Goal: Task Accomplishment & Management: Use online tool/utility

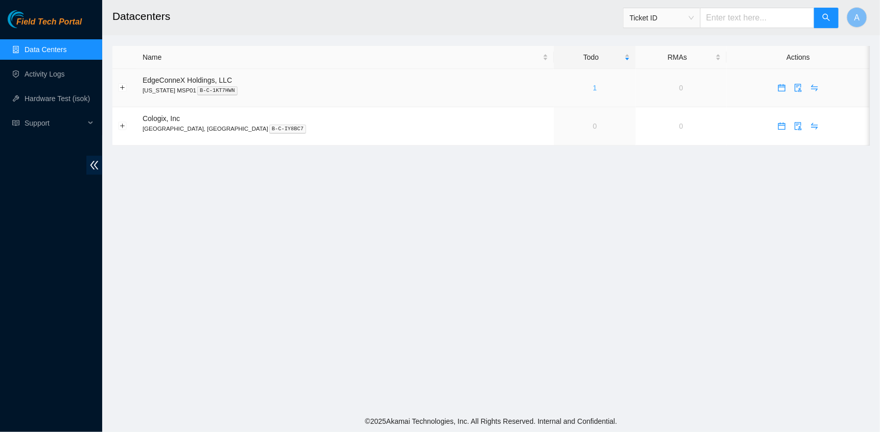
click at [593, 91] on link "1" at bounding box center [595, 88] width 4 height 8
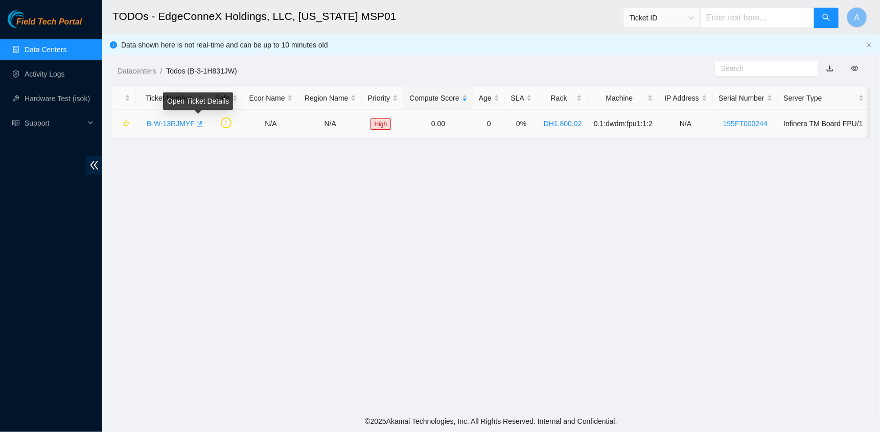
click at [200, 123] on icon "button" at bounding box center [200, 124] width 6 height 6
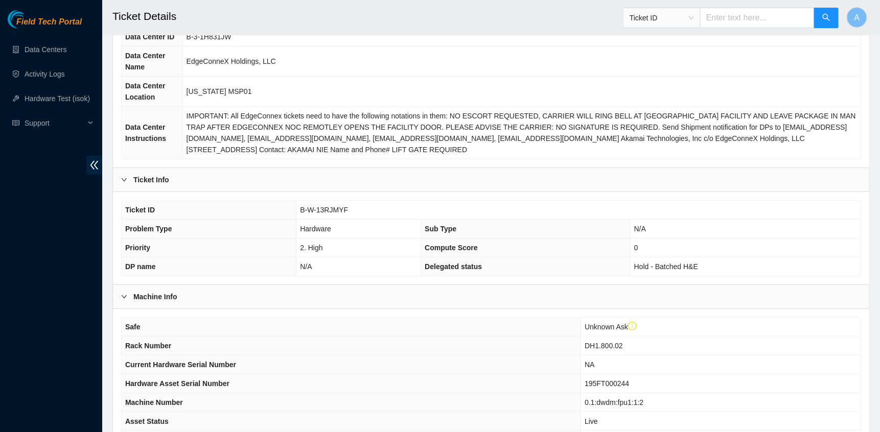
scroll to position [269, 0]
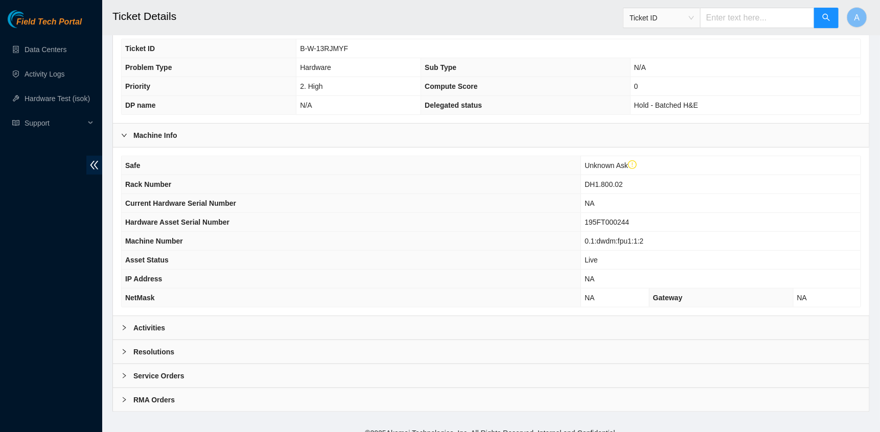
click at [162, 323] on b "Activities" at bounding box center [149, 328] width 32 height 11
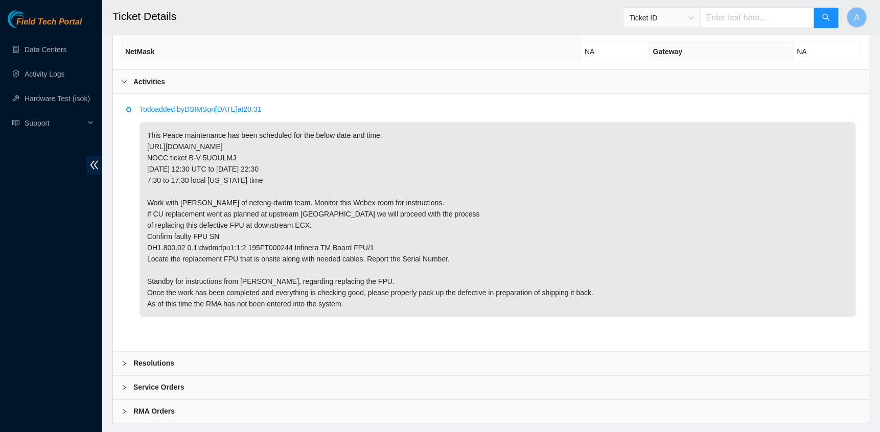
scroll to position [502, 0]
